Goal: Book appointment/travel/reservation

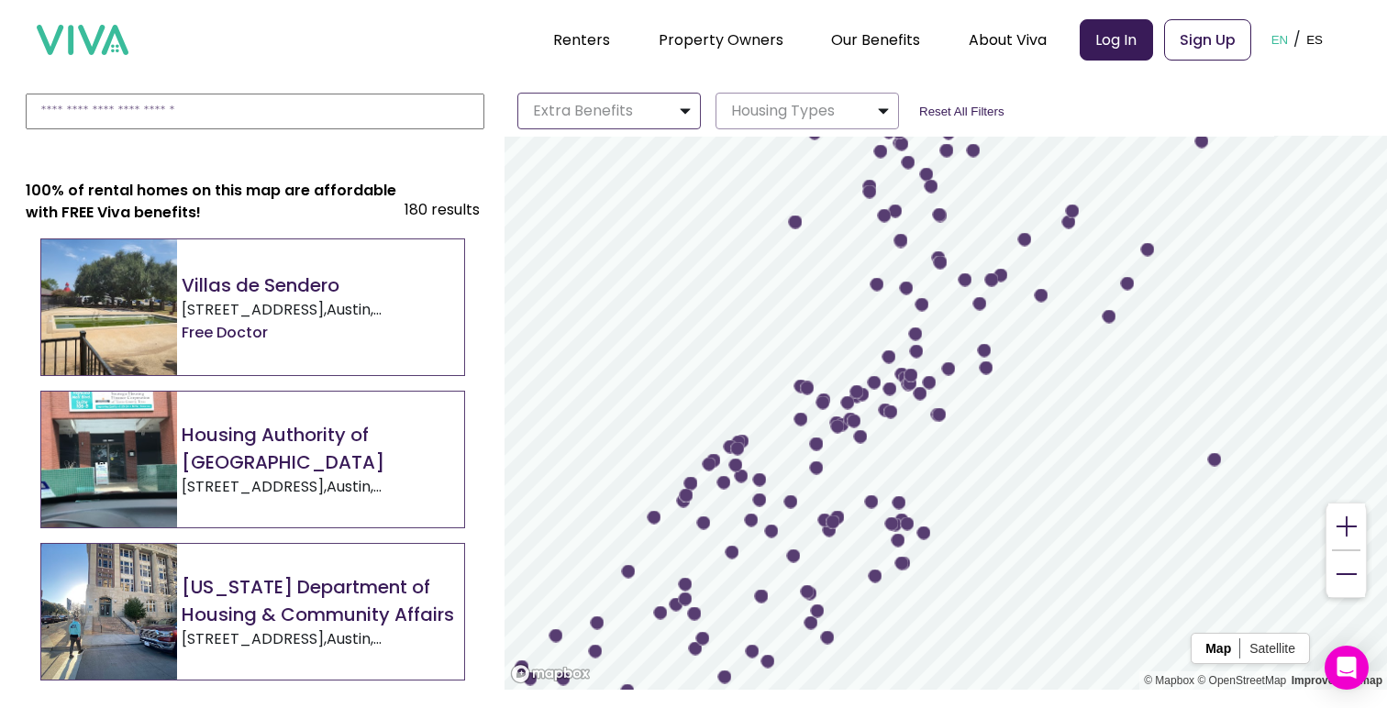
click at [644, 120] on button "Extra Benefits" at bounding box center [608, 111] width 183 height 37
click at [761, 127] on button "Housing Types" at bounding box center [806, 111] width 183 height 37
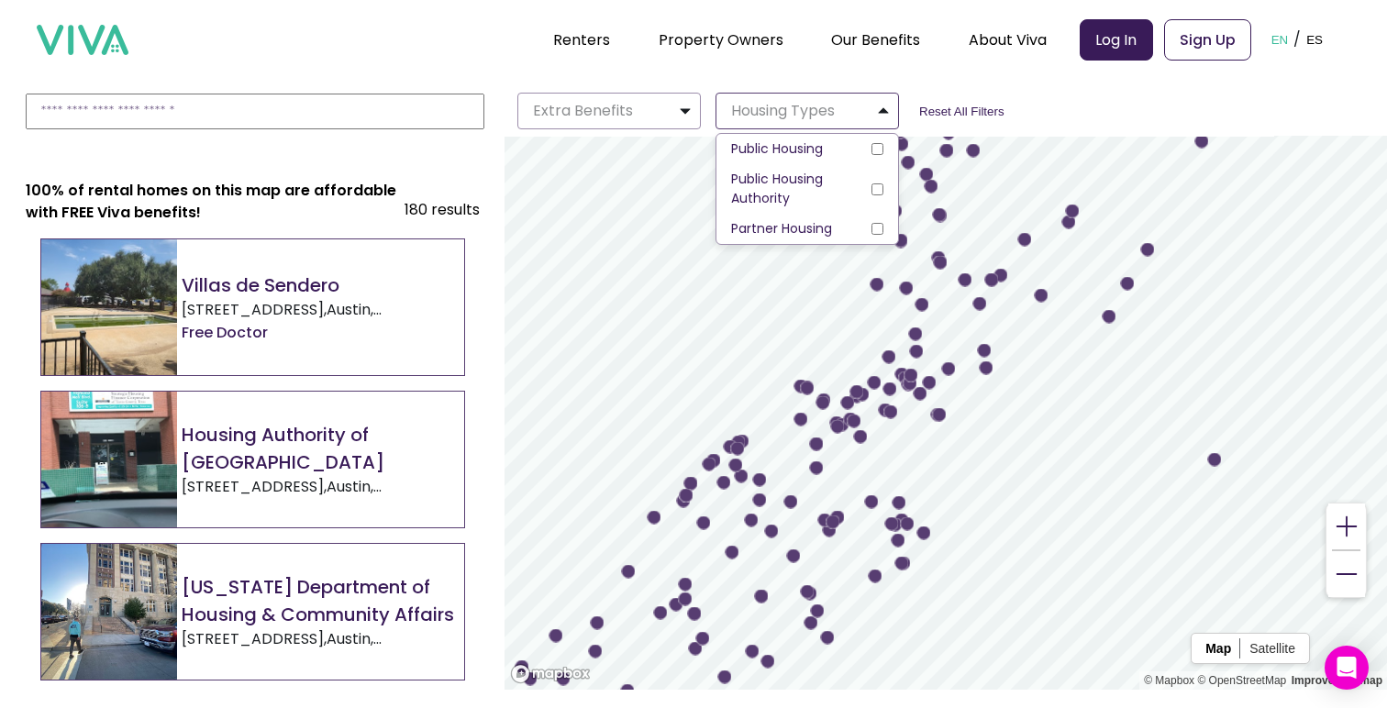
click at [761, 127] on button "Housing Types" at bounding box center [806, 111] width 183 height 37
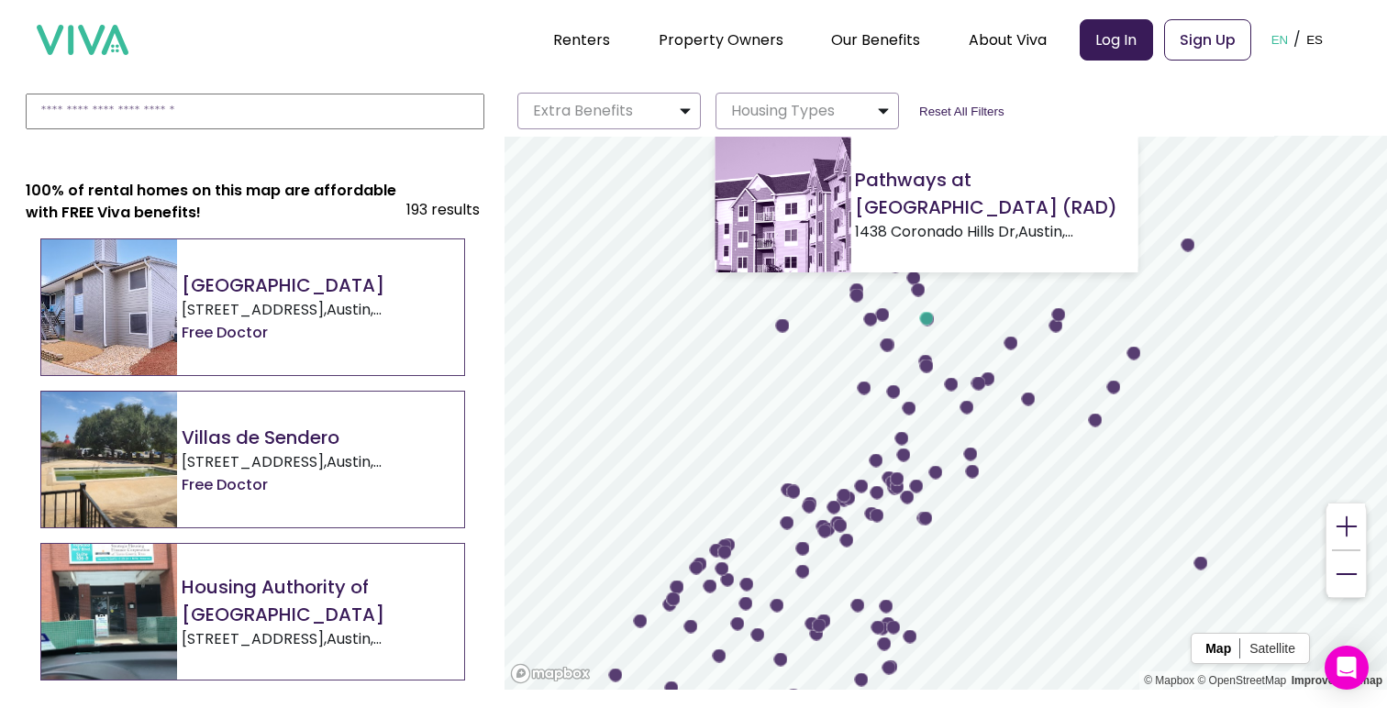
click at [929, 321] on circle "Map marker" at bounding box center [927, 319] width 14 height 14
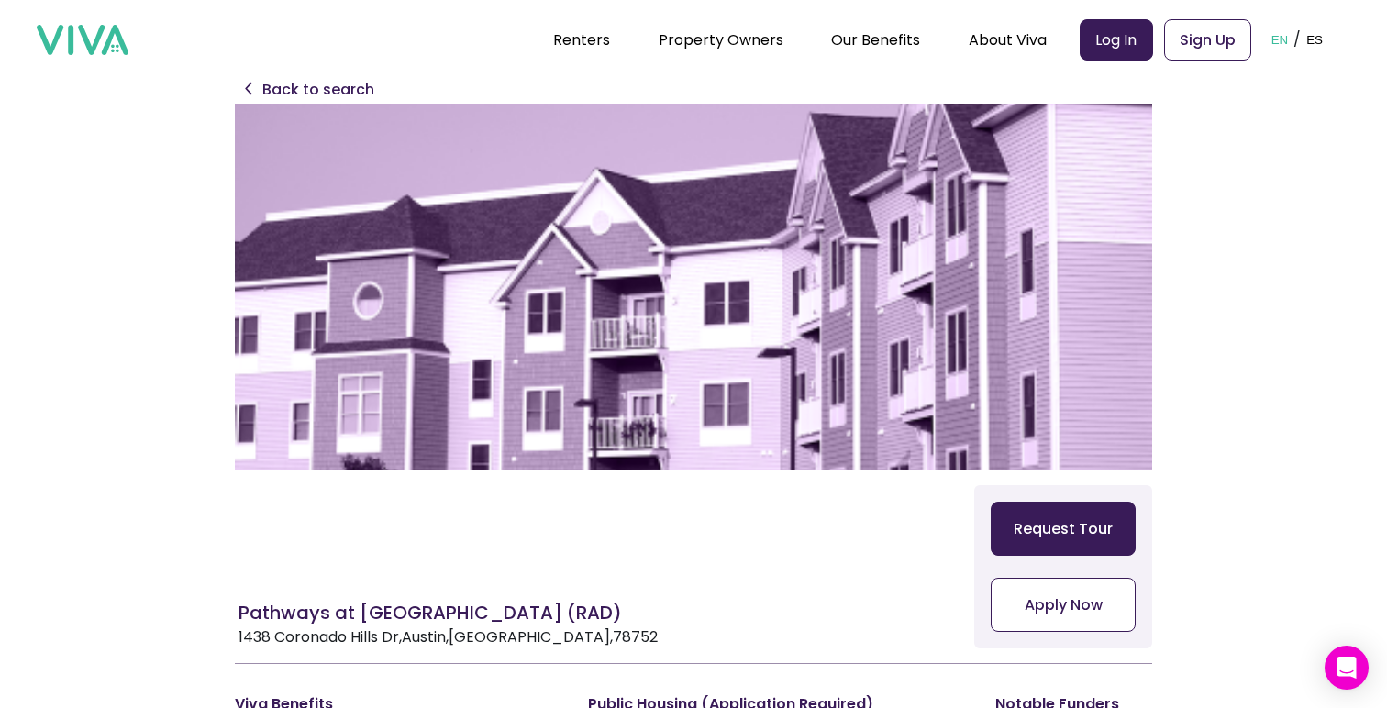
click at [1059, 527] on button "Request Tour" at bounding box center [1063, 529] width 145 height 54
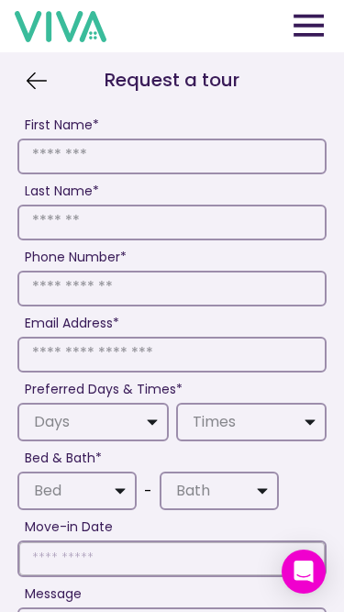
click at [45, 83] on h2 "Request a tour" at bounding box center [172, 80] width 255 height 28
click at [28, 82] on img at bounding box center [37, 81] width 28 height 28
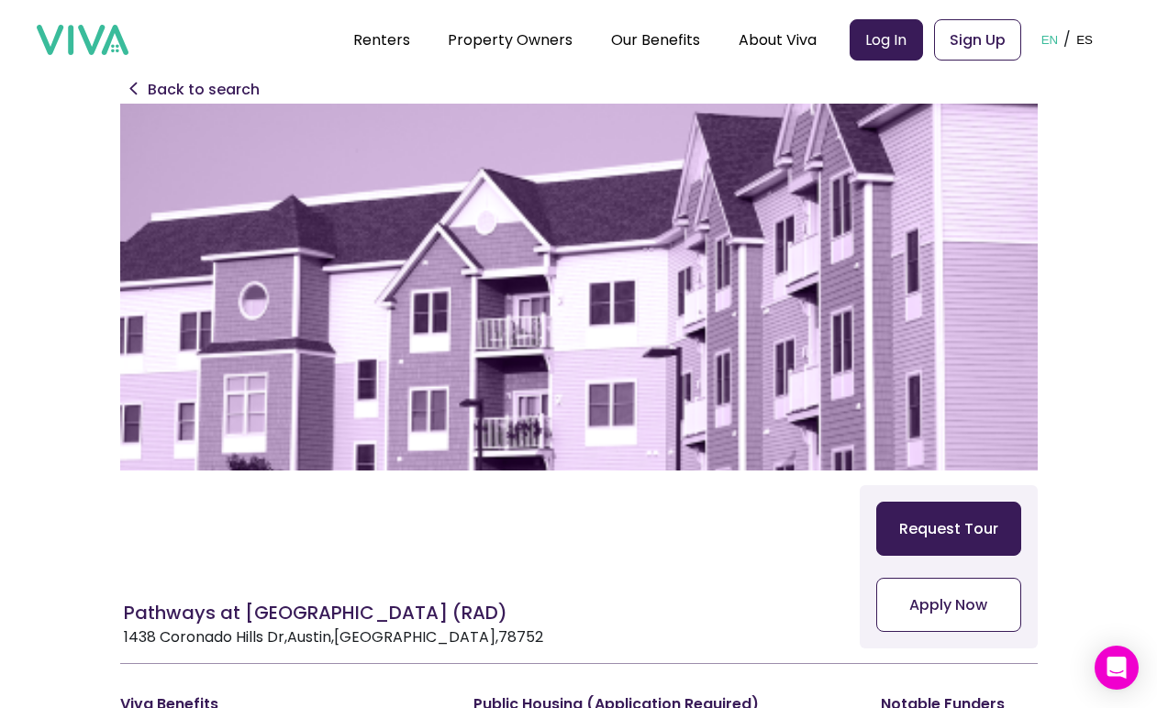
click at [927, 511] on button "Request Tour" at bounding box center [948, 529] width 145 height 54
click at [195, 88] on p "Back to search" at bounding box center [204, 90] width 112 height 22
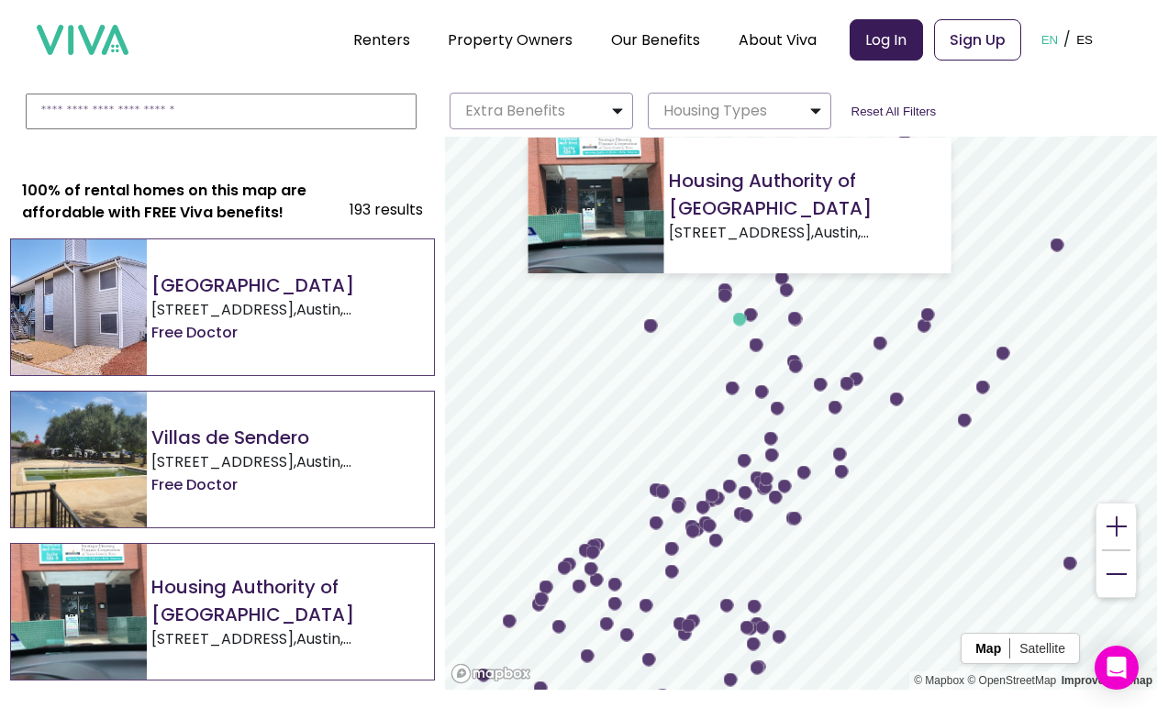
click at [740, 320] on circle "Map marker" at bounding box center [740, 320] width 14 height 14
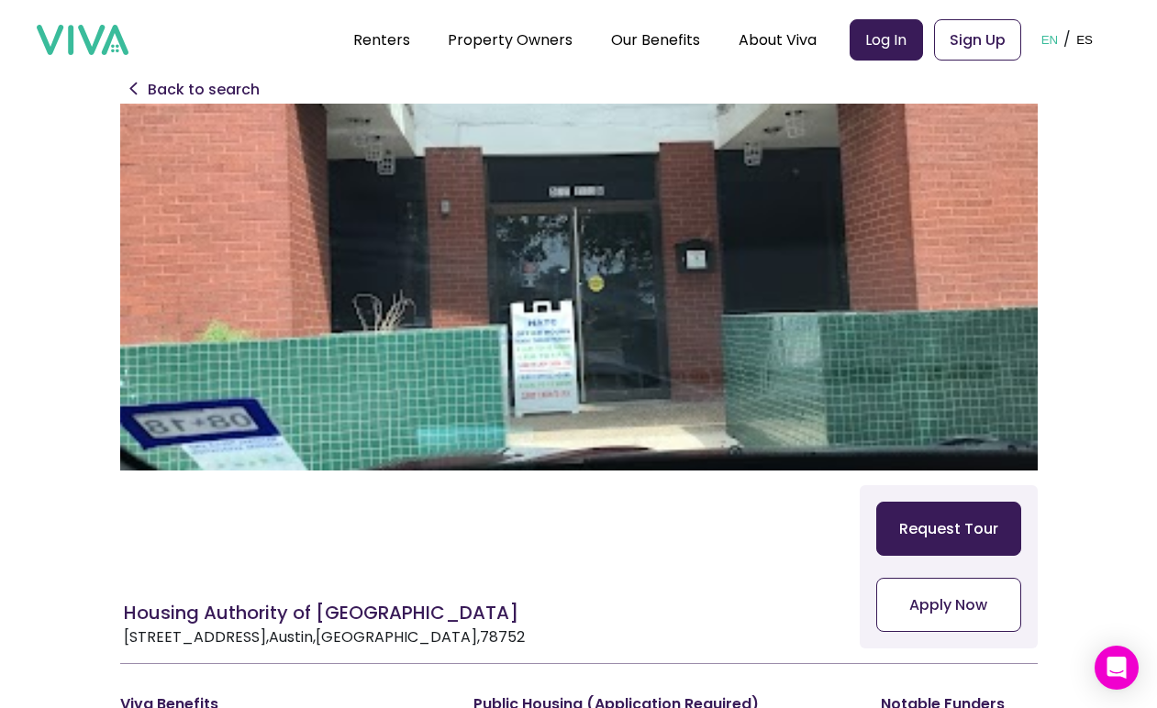
click at [953, 542] on button "Request Tour" at bounding box center [948, 529] width 145 height 54
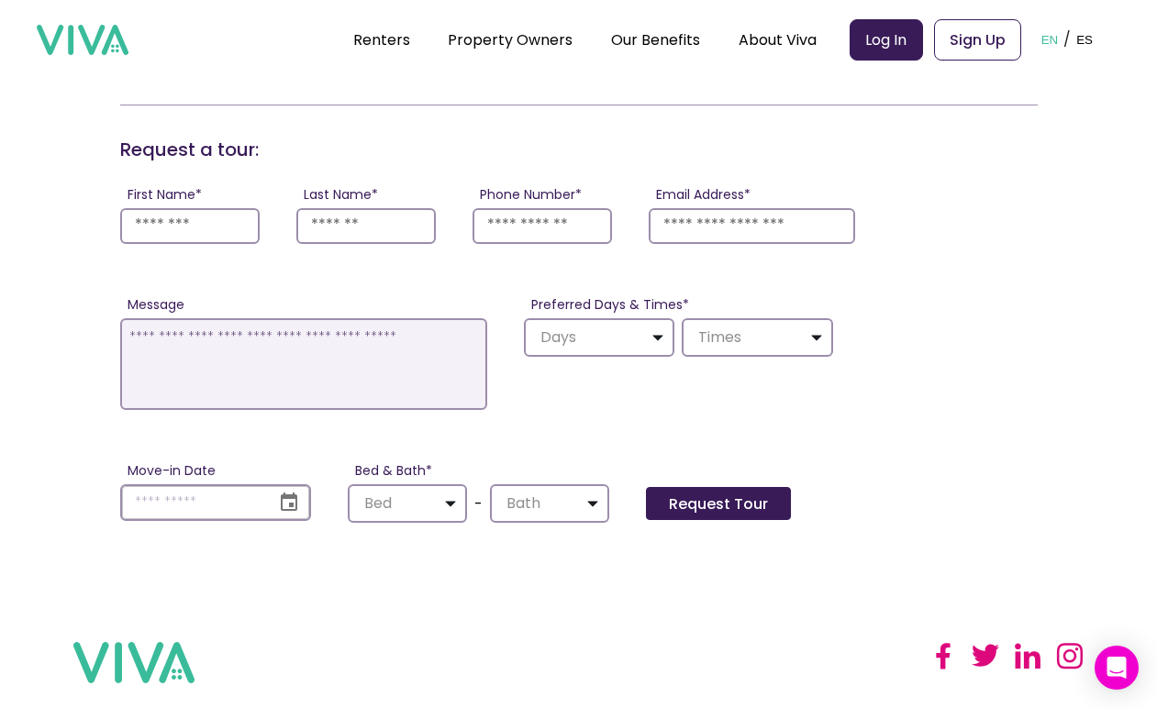
scroll to position [995, 0]
